Goal: Transaction & Acquisition: Purchase product/service

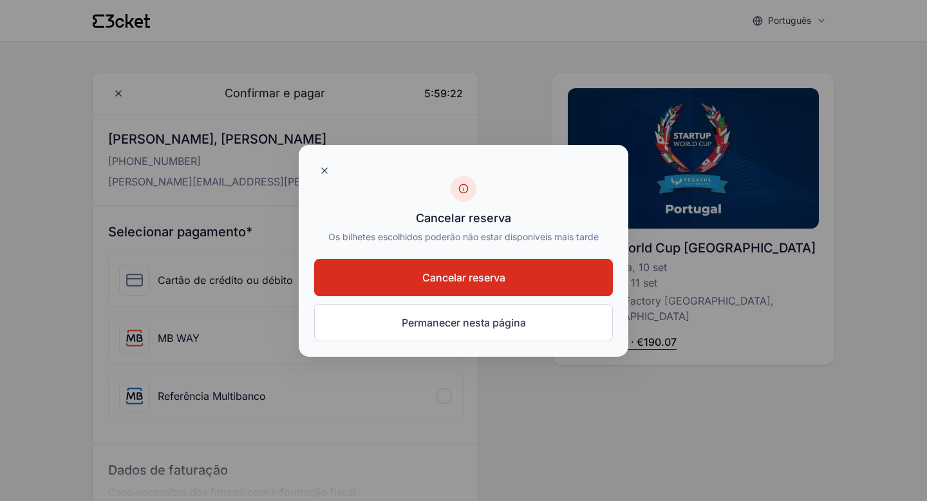
click at [464, 271] on span "Cancelar reserva" at bounding box center [464, 277] width 83 height 15
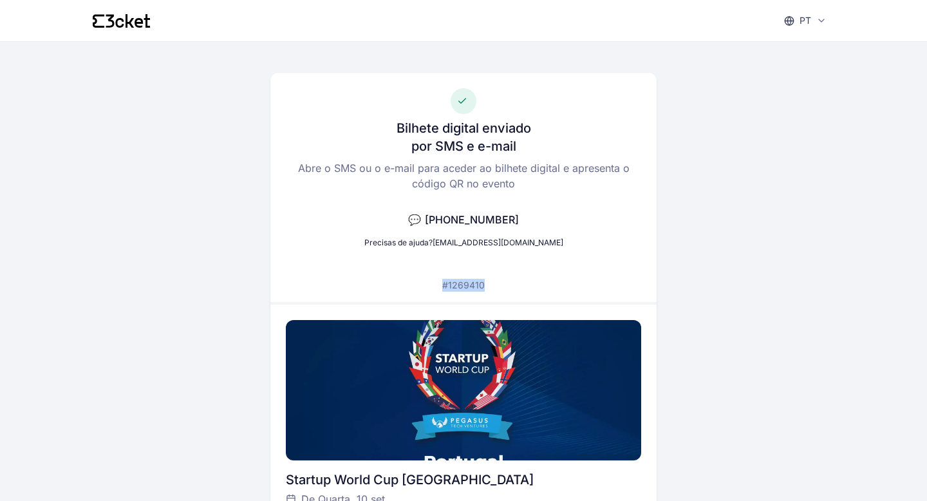
drag, startPoint x: 488, startPoint y: 285, endPoint x: 444, endPoint y: 285, distance: 43.8
click at [444, 285] on div "Bilhete digital enviado por SMS e e-mail Abre o SMS ou o e-mail para aceder ao …" at bounding box center [464, 187] width 386 height 229
copy p "#1269410"
click at [788, 270] on div "Bilhete digital enviado por SMS e e-mail Abre o SMS ou o e-mail para aceder ao …" at bounding box center [464, 356] width 742 height 628
drag, startPoint x: 488, startPoint y: 284, endPoint x: 442, endPoint y: 284, distance: 45.1
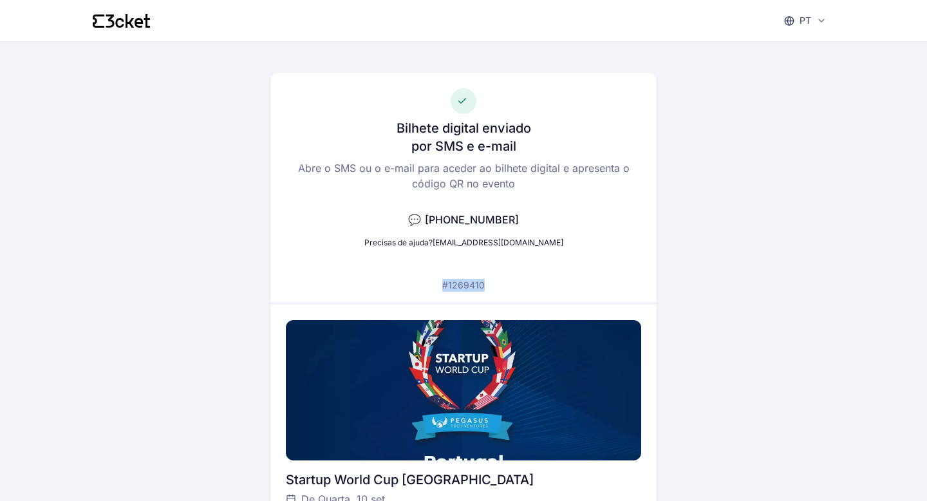
click at [442, 284] on div "Bilhete digital enviado por SMS e e-mail Abre o SMS ou o e-mail para aceder ao …" at bounding box center [464, 187] width 386 height 229
copy p "#1269410"
